Goal: Task Accomplishment & Management: Use online tool/utility

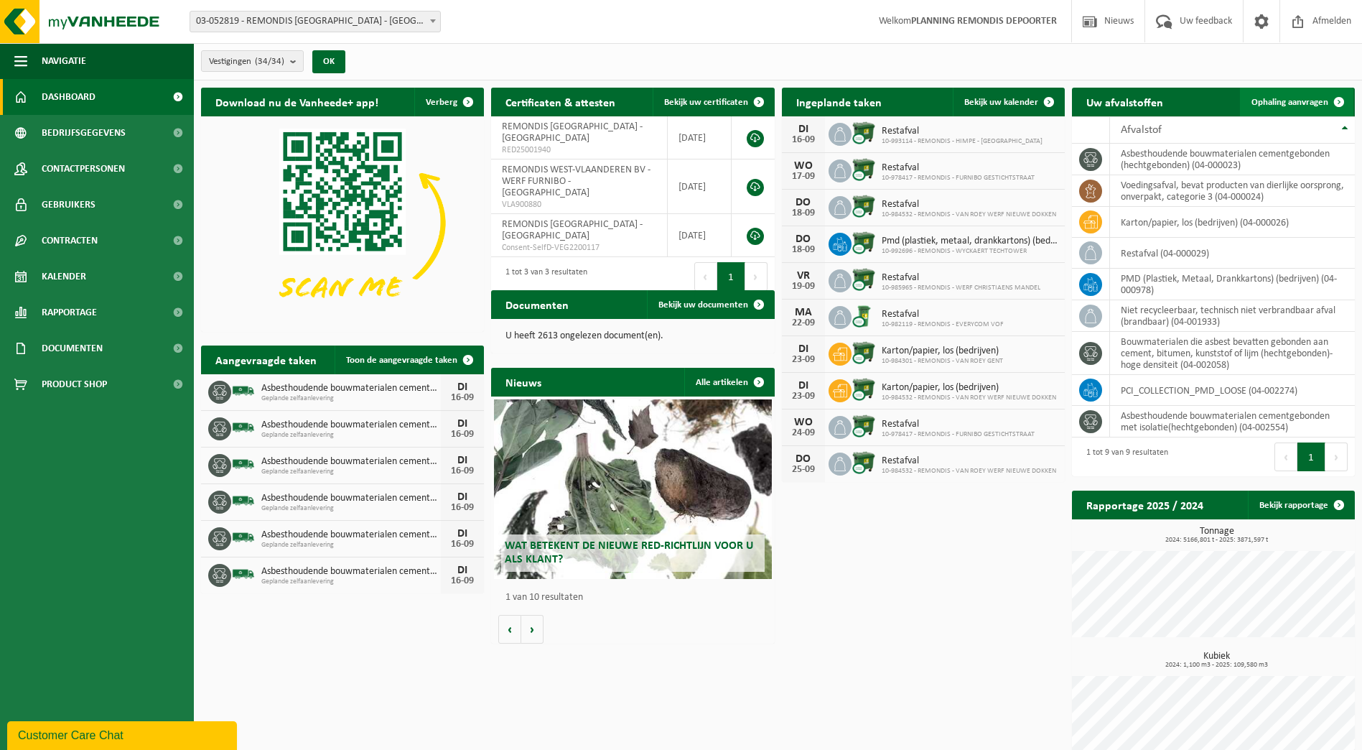
click at [1299, 98] on span "Ophaling aanvragen" at bounding box center [1289, 102] width 77 height 9
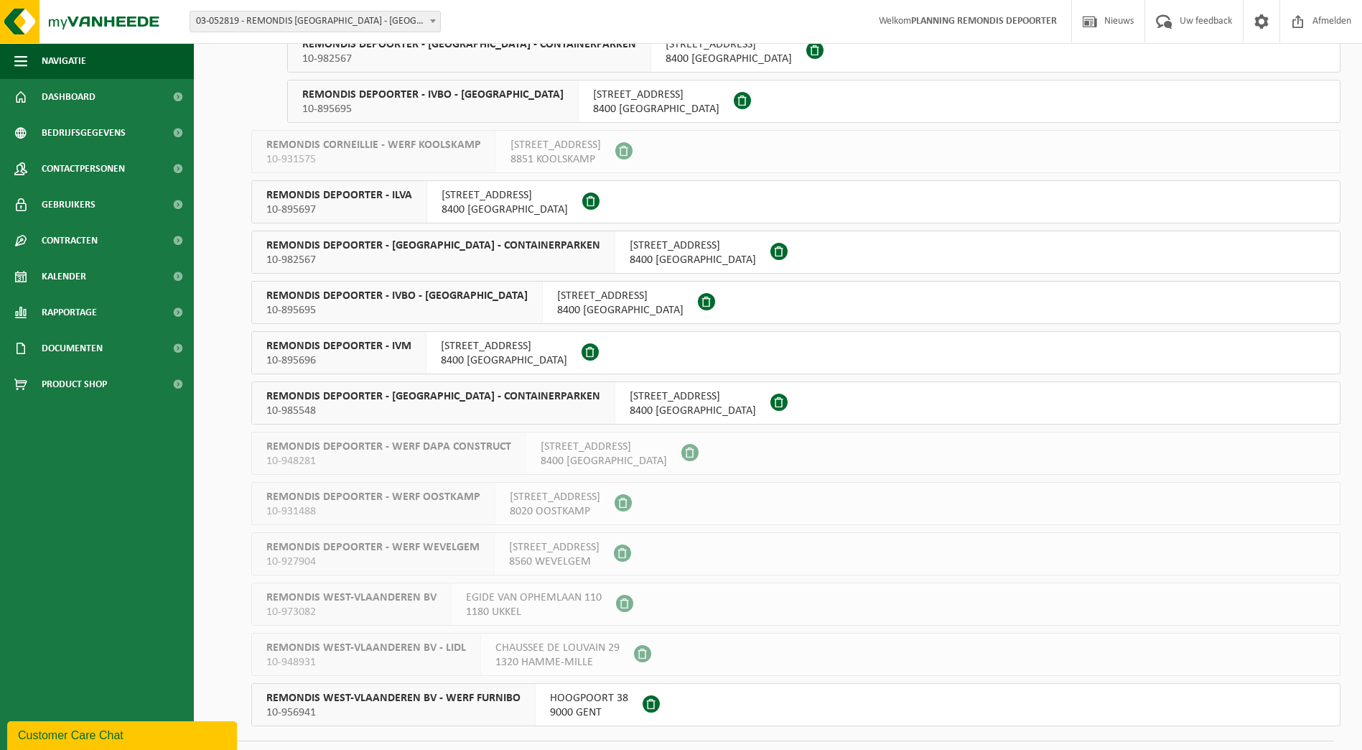
scroll to position [1149, 0]
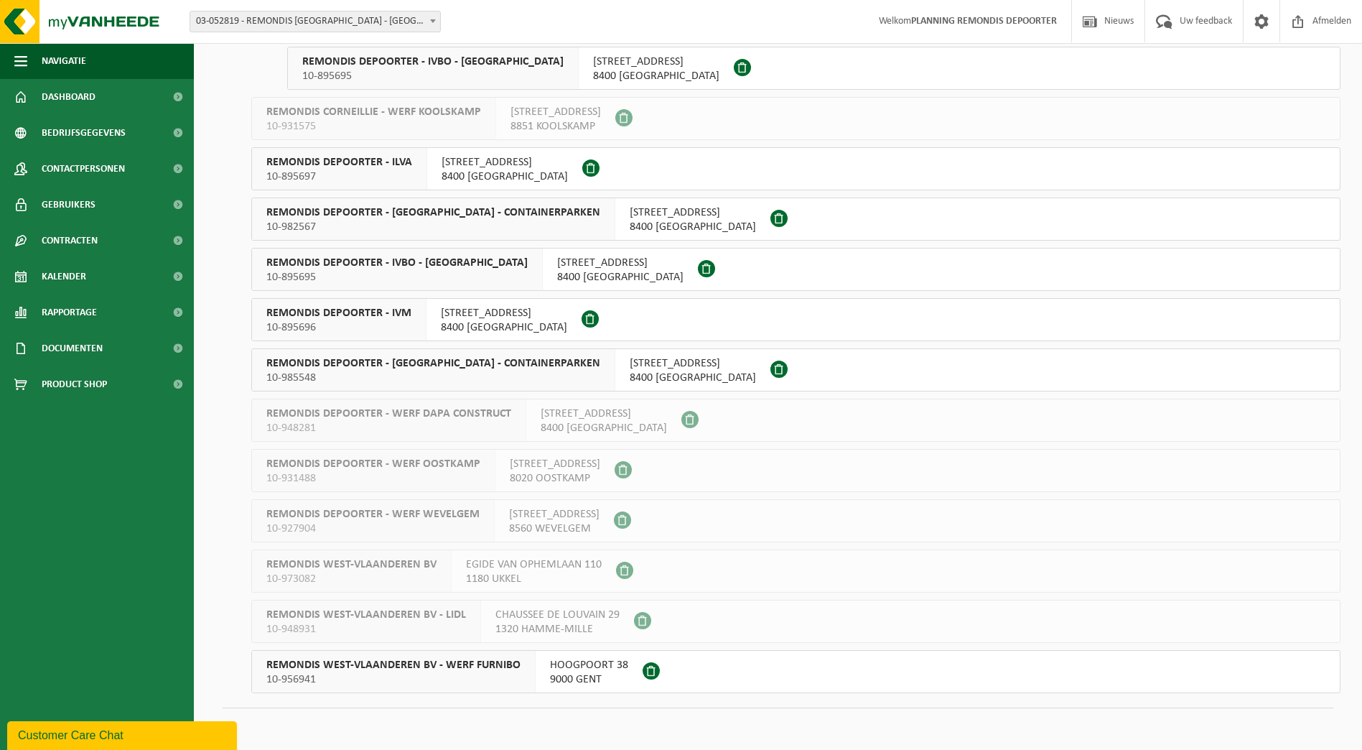
click at [397, 322] on span "10-895696" at bounding box center [338, 327] width 145 height 14
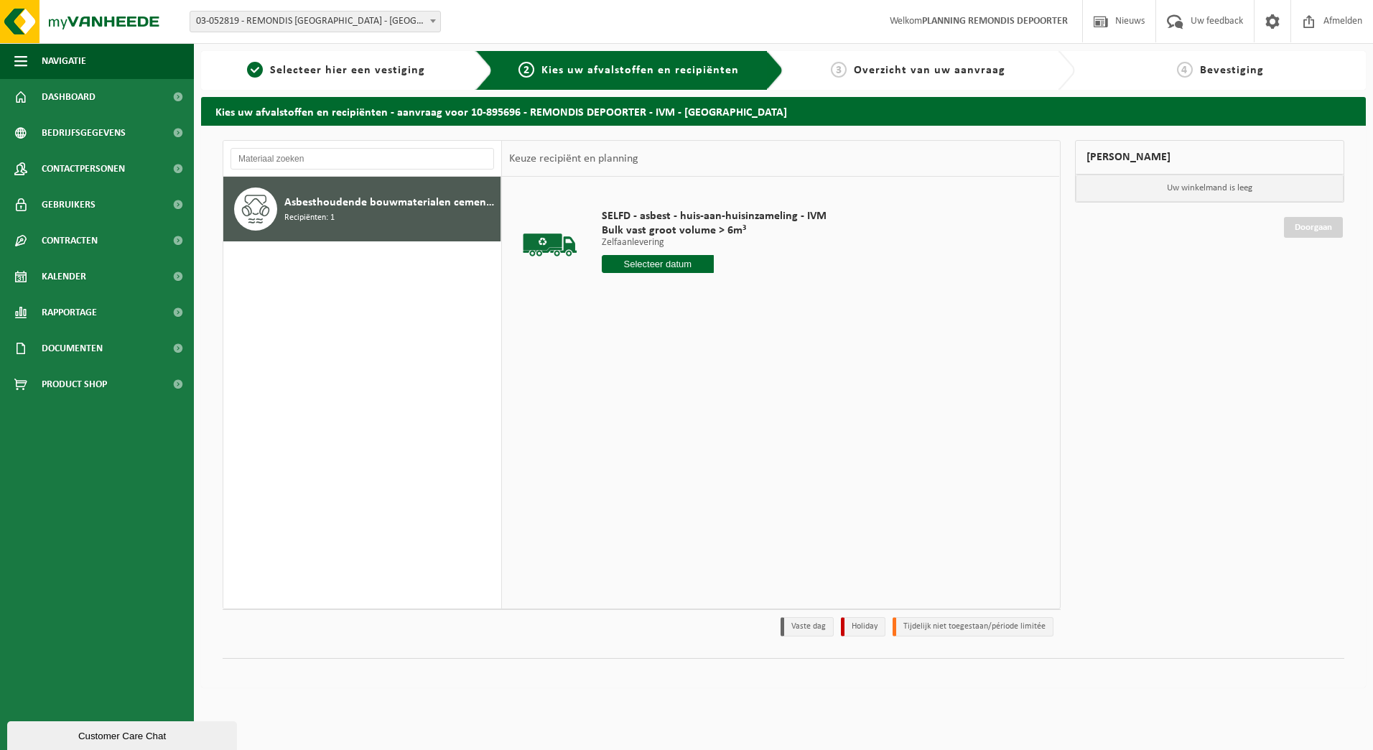
click at [670, 264] on input "text" at bounding box center [658, 264] width 113 height 18
click at [680, 383] on div "18" at bounding box center [690, 391] width 25 height 23
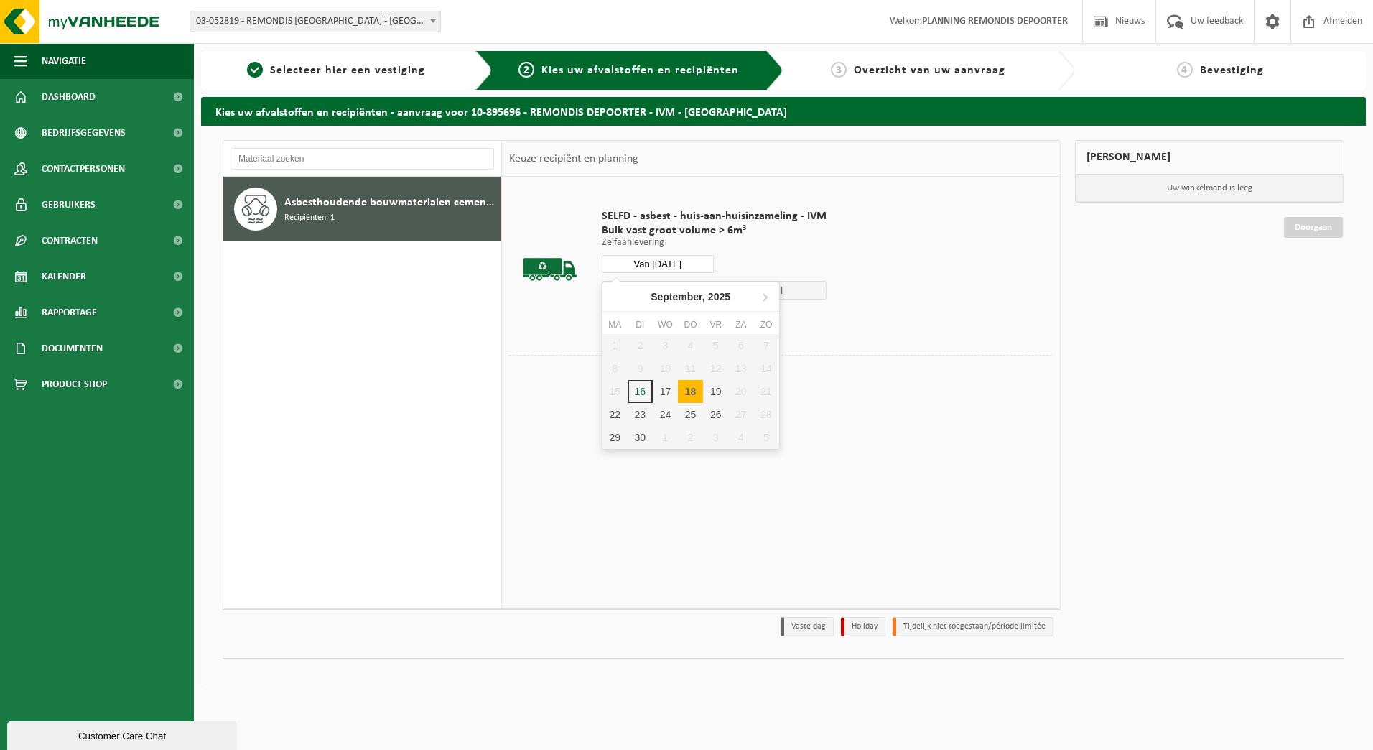
click at [678, 262] on input "Van 2025-09-18" at bounding box center [658, 264] width 113 height 18
click at [655, 395] on div "17" at bounding box center [665, 391] width 25 height 23
type input "Van 2025-09-17"
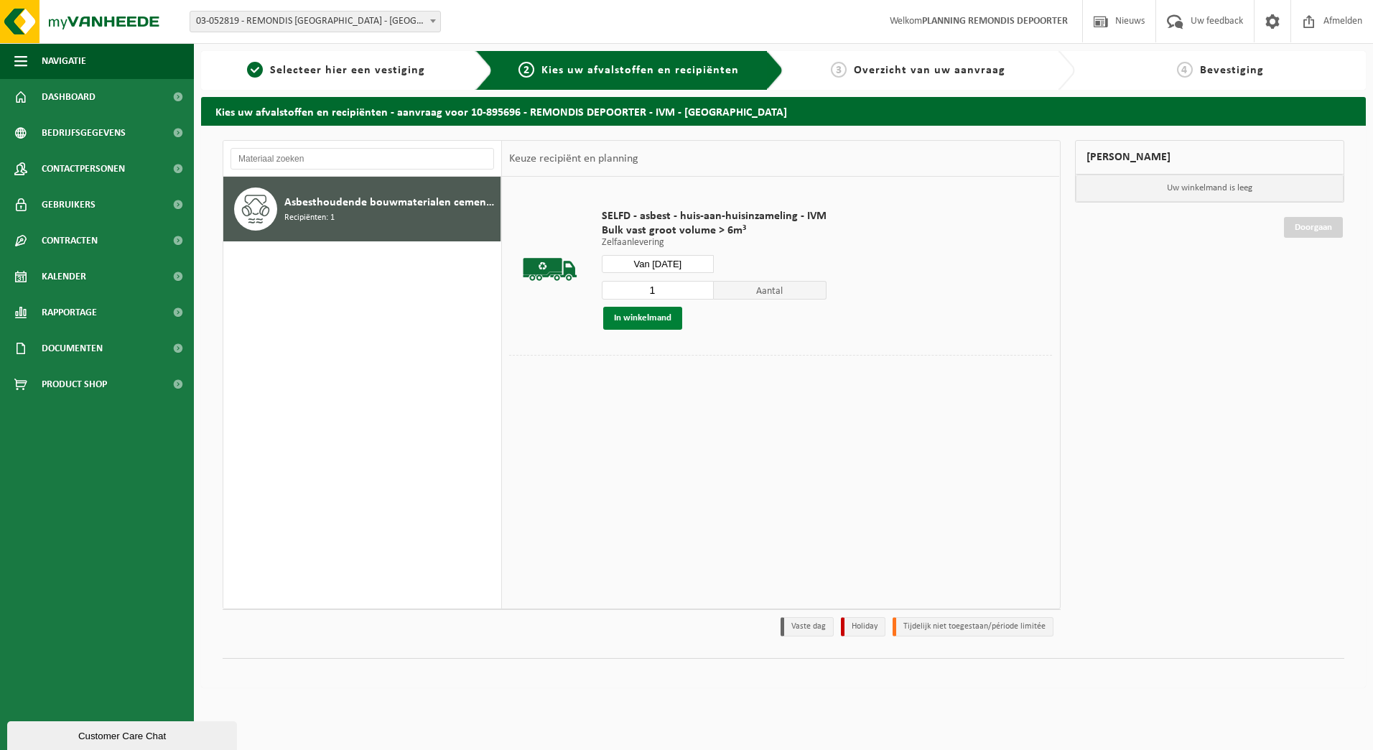
click at [650, 314] on button "In winkelmand" at bounding box center [642, 318] width 79 height 23
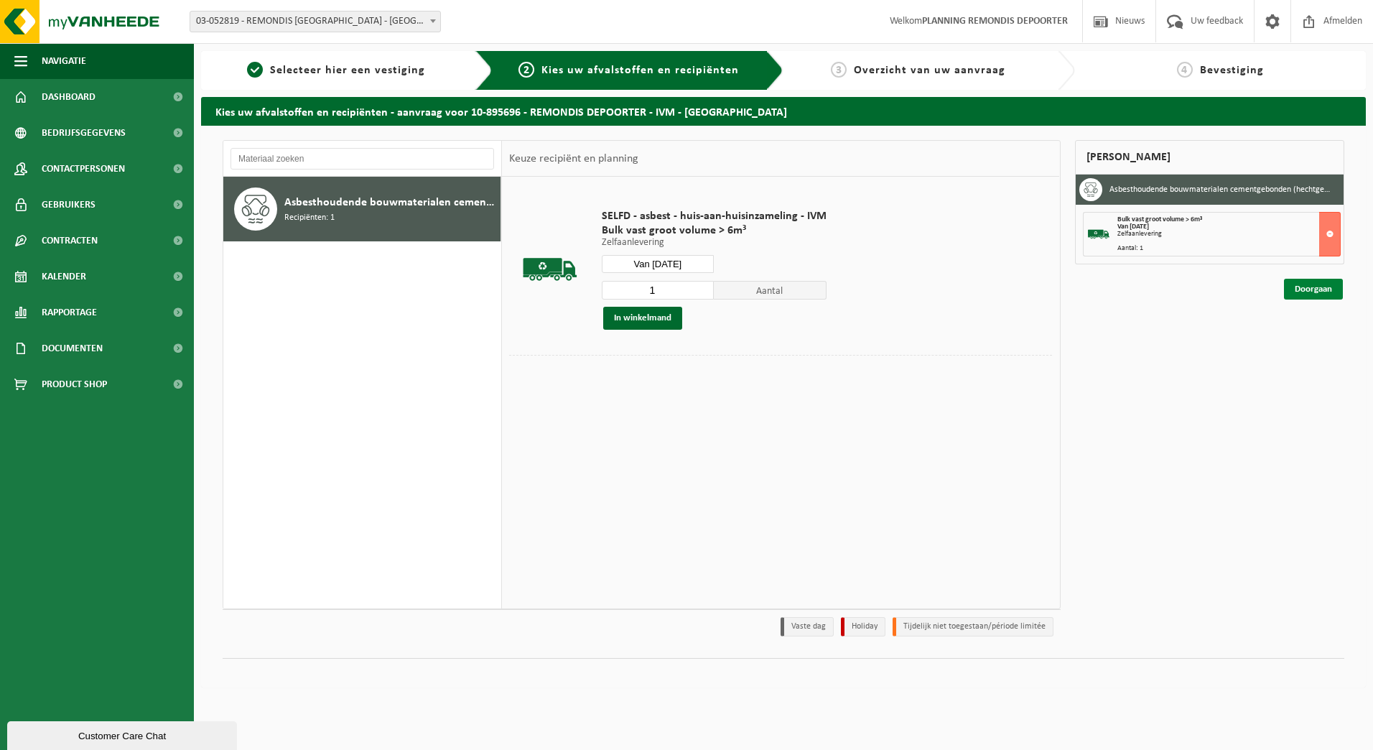
click at [1323, 286] on link "Doorgaan" at bounding box center [1313, 289] width 59 height 21
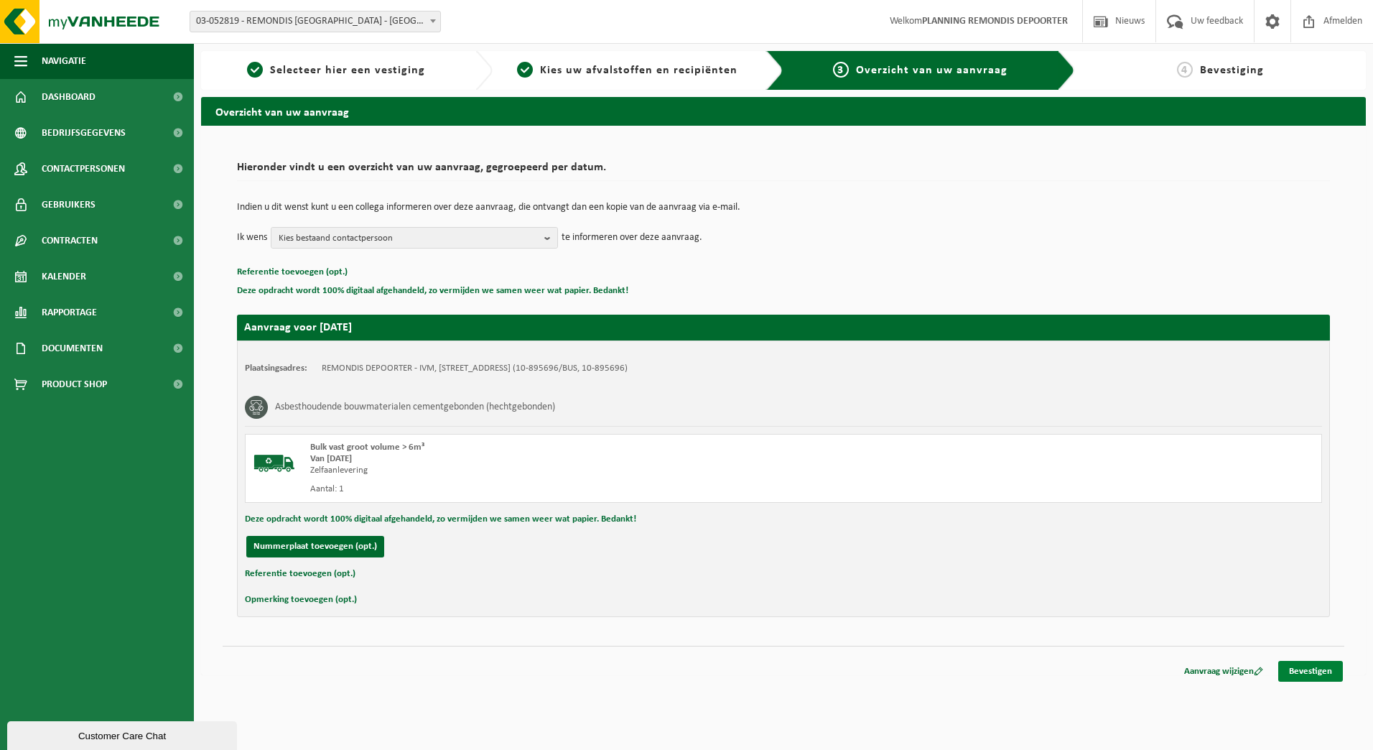
click at [1317, 664] on link "Bevestigen" at bounding box center [1310, 671] width 65 height 21
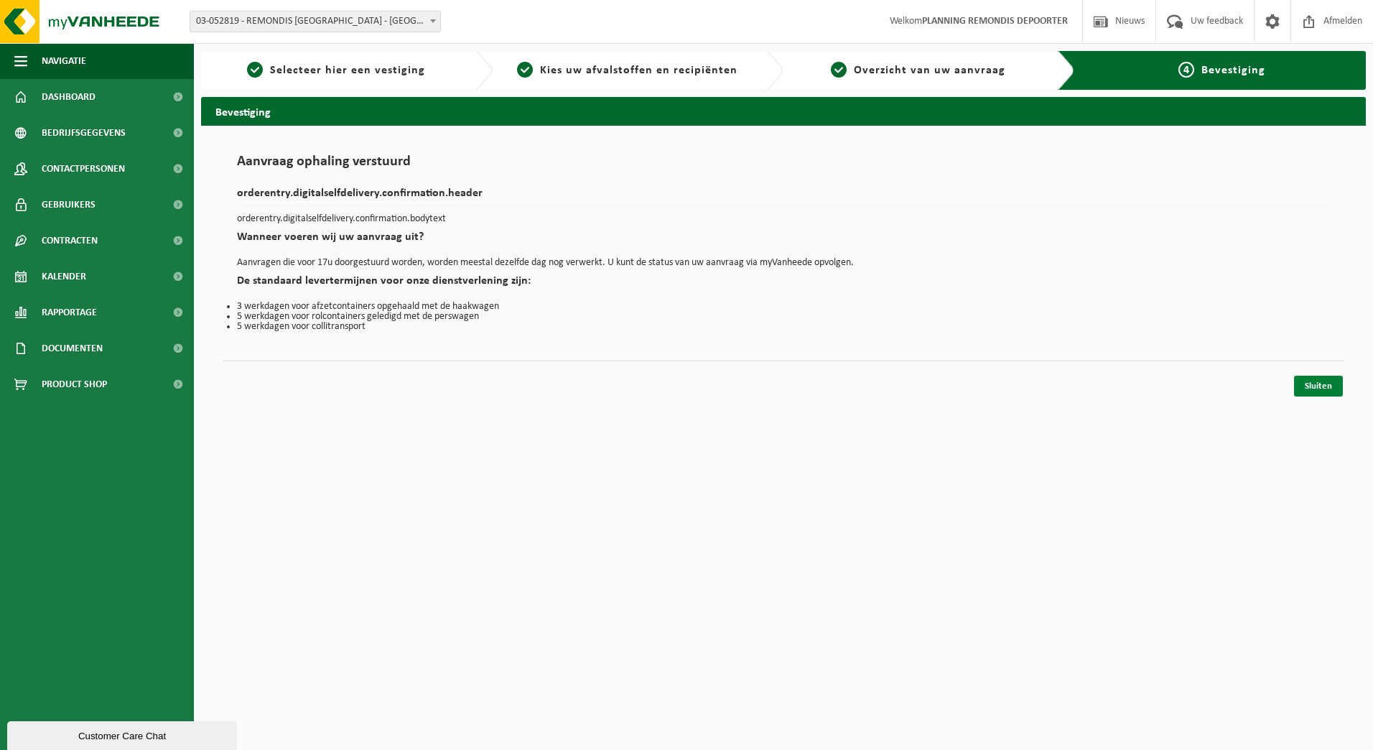
click at [1316, 387] on link "Sluiten" at bounding box center [1318, 385] width 49 height 21
